Goal: Task Accomplishment & Management: Use online tool/utility

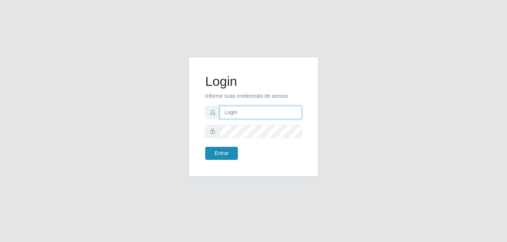
type input "[EMAIL_ADDRESS][DOMAIN_NAME]"
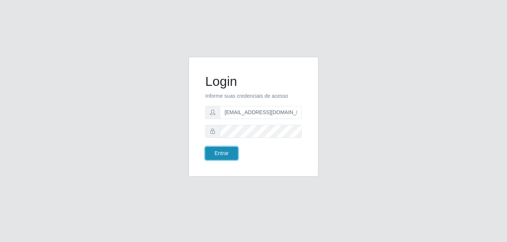
click at [228, 155] on button "Entrar" at bounding box center [221, 153] width 33 height 13
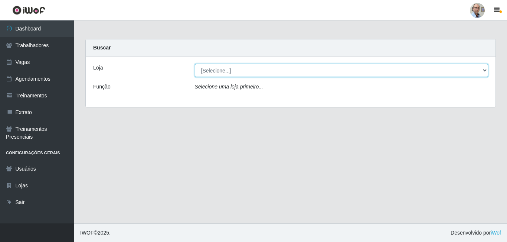
click at [220, 72] on select "[Selecione...] Mar Vermelho - Loja 04" at bounding box center [342, 70] width 294 height 13
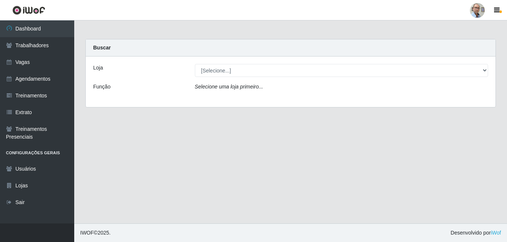
click at [234, 100] on div "Loja [Selecione...] Mar Vermelho - Loja 04 Função Selecione uma loja primeiro..." at bounding box center [291, 81] width 410 height 51
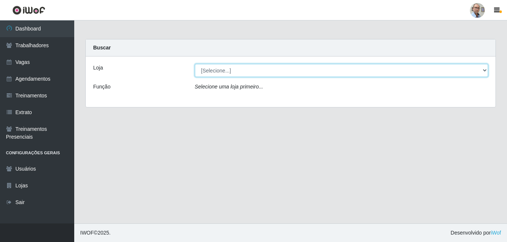
click at [234, 74] on select "[Selecione...] Mar Vermelho - Loja 04" at bounding box center [342, 70] width 294 height 13
select select "251"
click at [195, 64] on select "[Selecione...] Mar Vermelho - Loja 04" at bounding box center [342, 70] width 294 height 13
